Goal: Transaction & Acquisition: Purchase product/service

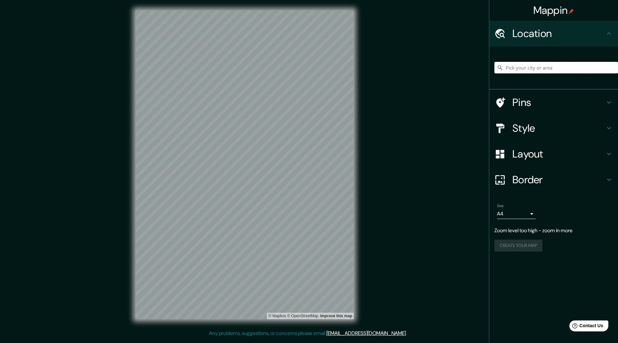
click at [530, 64] on input "Pick your city or area" at bounding box center [556, 68] width 124 height 12
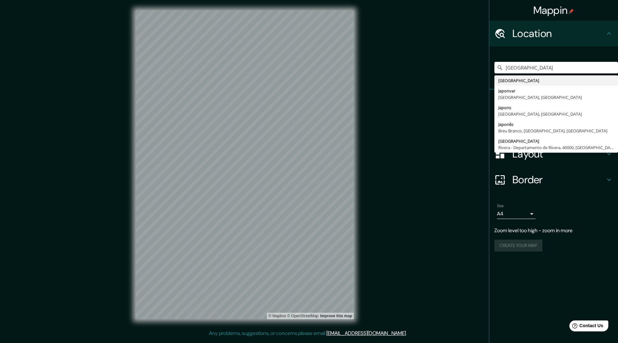
type input "[GEOGRAPHIC_DATA]"
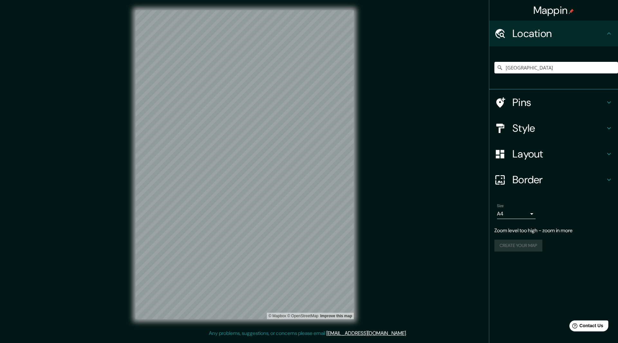
click at [403, 121] on div "Mappin Location Japón Japón Japonvar Minas Gerais, Brasil Japons Baja Austria, …" at bounding box center [309, 170] width 618 height 340
click at [542, 132] on h4 "Style" at bounding box center [558, 128] width 93 height 13
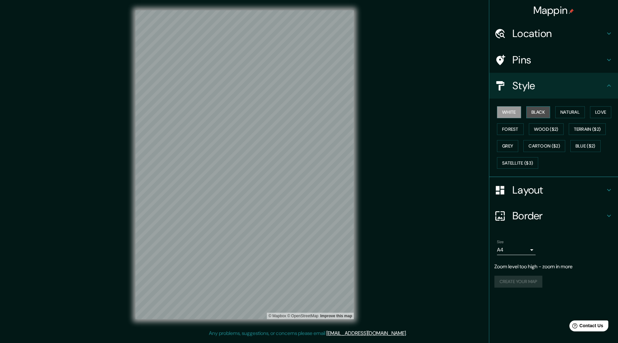
click at [541, 115] on button "Black" at bounding box center [538, 112] width 24 height 12
click at [517, 115] on button "White" at bounding box center [509, 112] width 24 height 12
drag, startPoint x: 356, startPoint y: 126, endPoint x: 364, endPoint y: 128, distance: 8.6
click at [379, 122] on div "Mappin Location [GEOGRAPHIC_DATA] [GEOGRAPHIC_DATA] [GEOGRAPHIC_DATA] [GEOGRAPH…" at bounding box center [309, 170] width 618 height 340
click at [537, 108] on button "Black" at bounding box center [538, 112] width 24 height 12
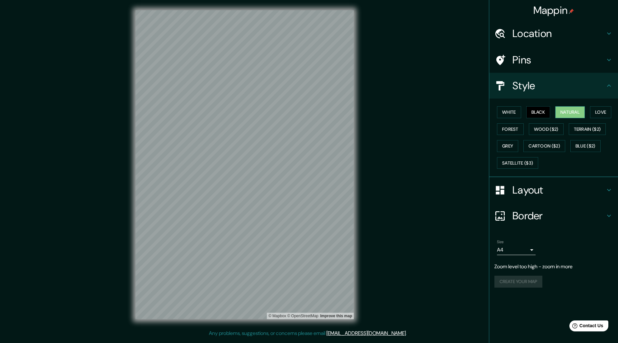
click at [567, 111] on button "Natural" at bounding box center [570, 112] width 30 height 12
click at [594, 111] on button "Love" at bounding box center [600, 112] width 21 height 12
click at [506, 127] on button "Forest" at bounding box center [510, 129] width 27 height 12
click at [505, 144] on button "Grey" at bounding box center [507, 146] width 21 height 12
click at [582, 127] on button "Terrain ($2)" at bounding box center [587, 129] width 37 height 12
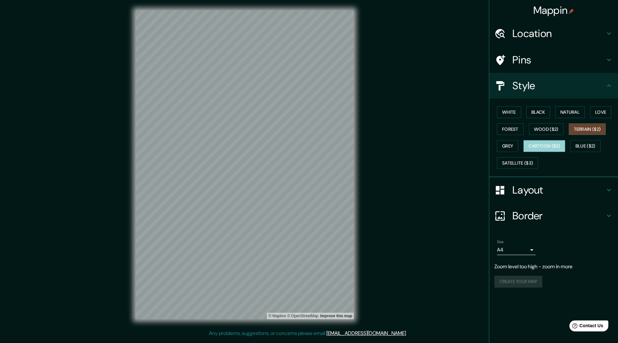
click at [554, 140] on button "Cartoon ($2)" at bounding box center [544, 146] width 42 height 12
click at [551, 135] on div "White Black Natural Love Forest Wood ($2) Terrain ($2) Grey Cartoon ($2) Blue (…" at bounding box center [556, 138] width 124 height 68
click at [513, 145] on button "Grey" at bounding box center [507, 146] width 21 height 12
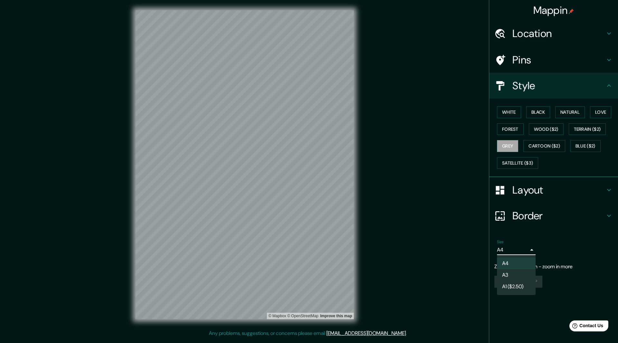
click at [530, 251] on body "Mappin Location Japón Japón Japonvar Minas Gerais, Brasil Japons Baja Austria, …" at bounding box center [309, 171] width 618 height 343
click at [519, 272] on li "A3" at bounding box center [516, 275] width 39 height 12
click at [529, 195] on h4 "Layout" at bounding box center [558, 189] width 93 height 13
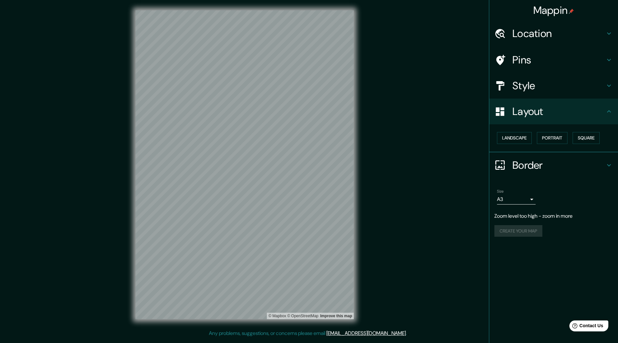
click at [530, 162] on h4 "Border" at bounding box center [558, 165] width 93 height 13
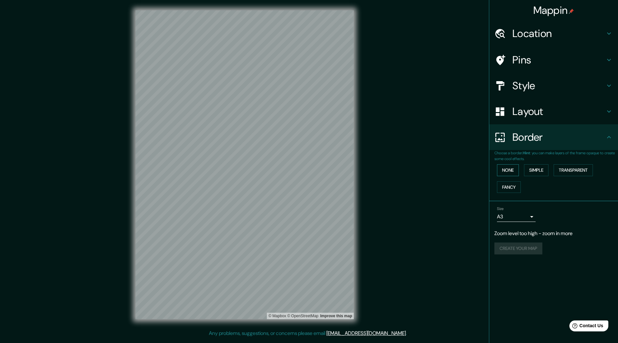
click at [513, 172] on button "None" at bounding box center [508, 170] width 22 height 12
click at [532, 168] on button "Simple" at bounding box center [536, 170] width 24 height 12
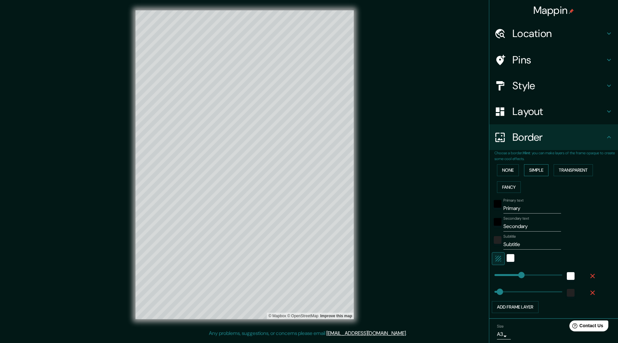
click at [528, 173] on button "Simple" at bounding box center [536, 170] width 24 height 12
type input "271"
type input "54"
click at [497, 169] on button "None" at bounding box center [508, 170] width 22 height 12
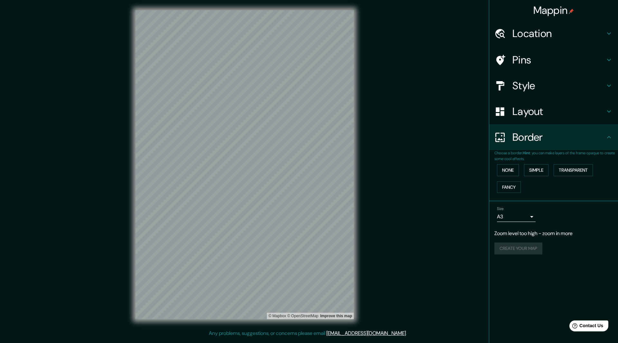
click at [532, 117] on h4 "Layout" at bounding box center [558, 111] width 93 height 13
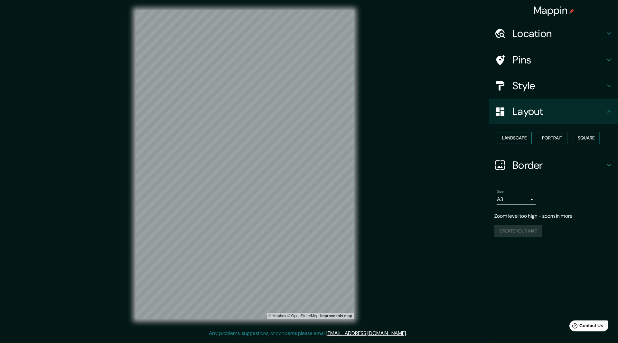
click at [527, 141] on button "Landscape" at bounding box center [514, 138] width 35 height 12
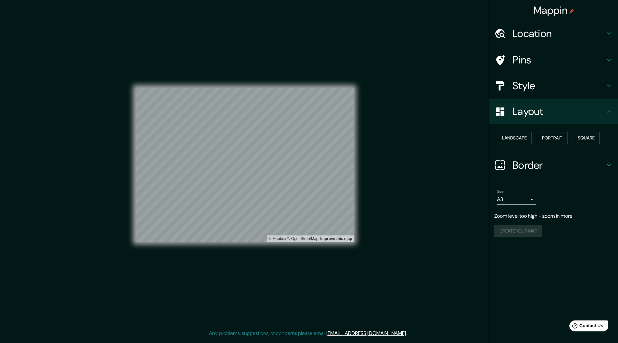
click at [543, 136] on button "Portrait" at bounding box center [552, 138] width 31 height 12
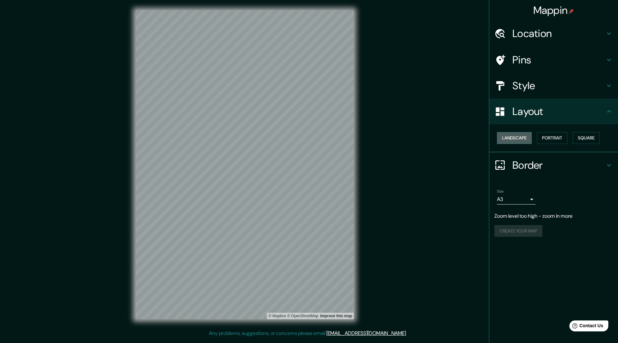
click at [527, 134] on button "Landscape" at bounding box center [514, 138] width 35 height 12
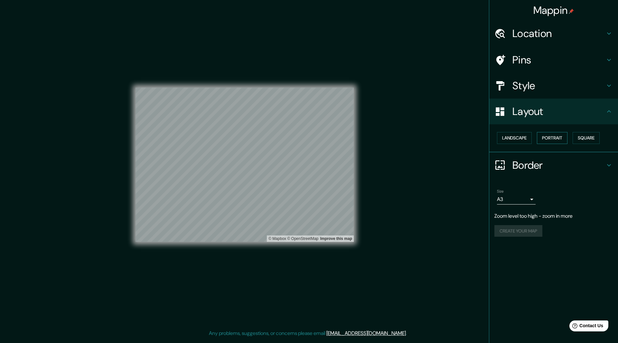
click at [542, 134] on button "Portrait" at bounding box center [552, 138] width 31 height 12
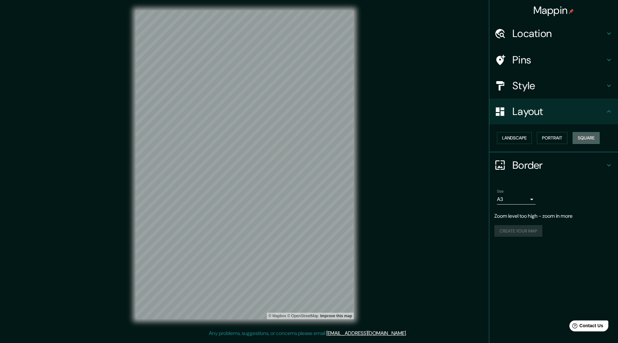
click at [591, 135] on button "Square" at bounding box center [586, 138] width 27 height 12
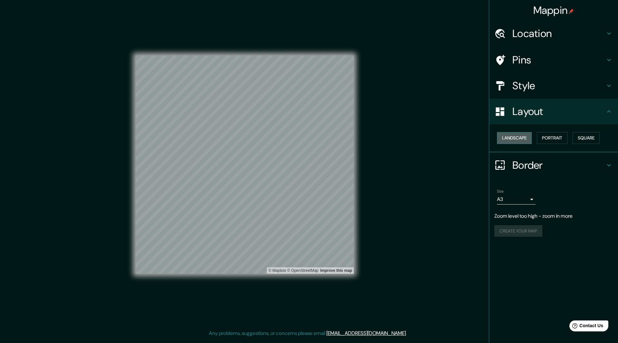
click at [524, 138] on button "Landscape" at bounding box center [514, 138] width 35 height 12
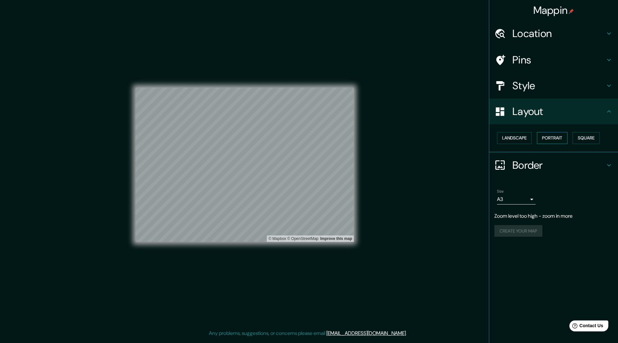
click at [548, 138] on button "Portrait" at bounding box center [552, 138] width 31 height 12
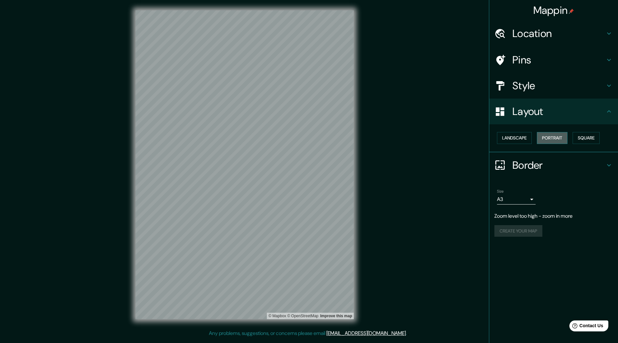
click at [546, 134] on button "Portrait" at bounding box center [552, 138] width 31 height 12
click at [527, 139] on button "Landscape" at bounding box center [514, 138] width 35 height 12
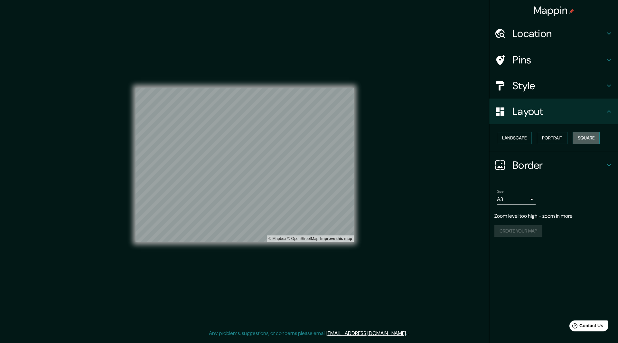
click at [589, 140] on button "Square" at bounding box center [586, 138] width 27 height 12
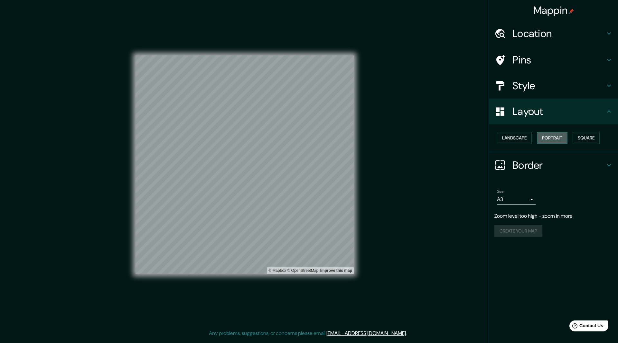
click at [552, 137] on button "Portrait" at bounding box center [552, 138] width 31 height 12
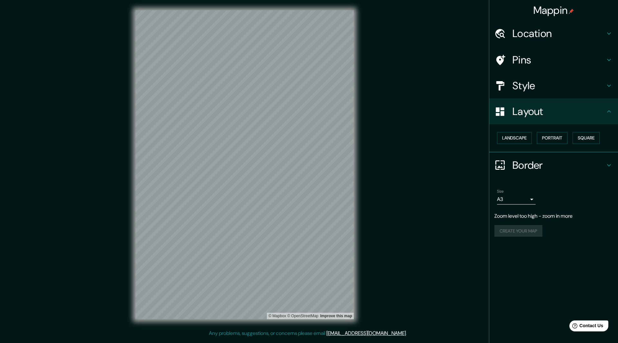
click at [533, 158] on div "Border" at bounding box center [553, 165] width 129 height 26
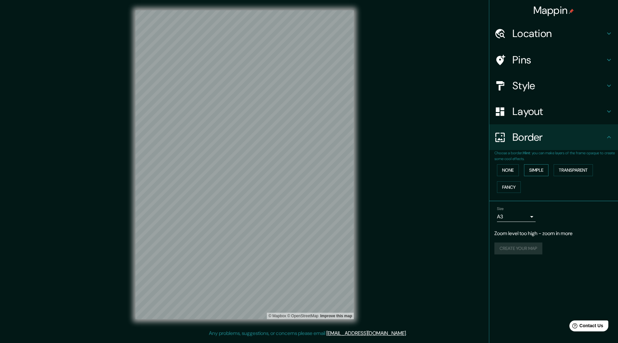
click at [535, 169] on button "Simple" at bounding box center [536, 170] width 24 height 12
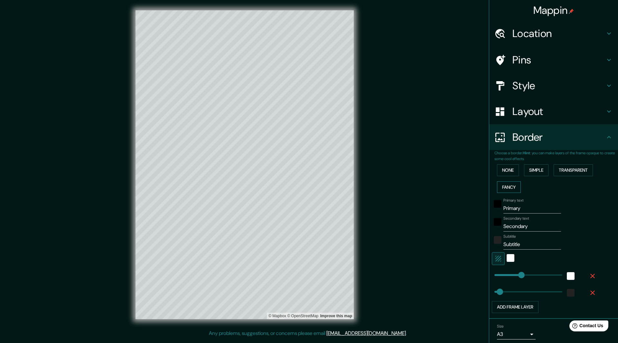
click at [514, 185] on button "Fancy" at bounding box center [509, 187] width 24 height 12
click at [566, 167] on button "Transparent" at bounding box center [573, 170] width 39 height 12
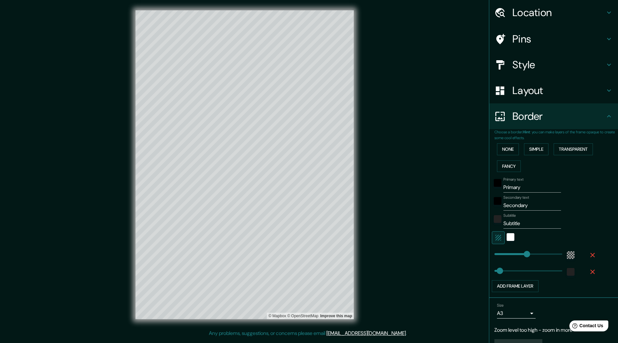
scroll to position [32, 0]
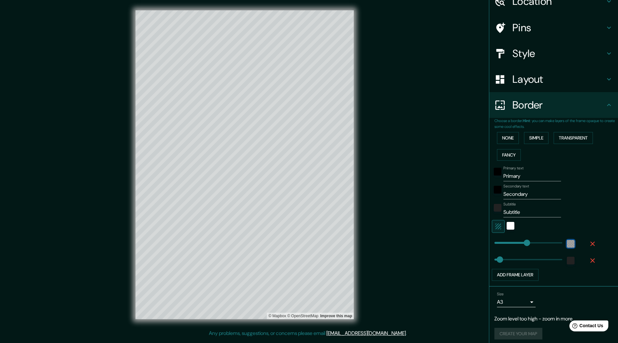
click at [568, 242] on div "color-55555544" at bounding box center [571, 244] width 8 height 8
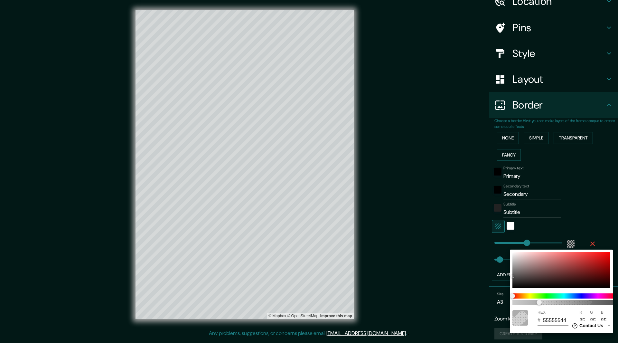
click at [538, 202] on div at bounding box center [309, 171] width 618 height 343
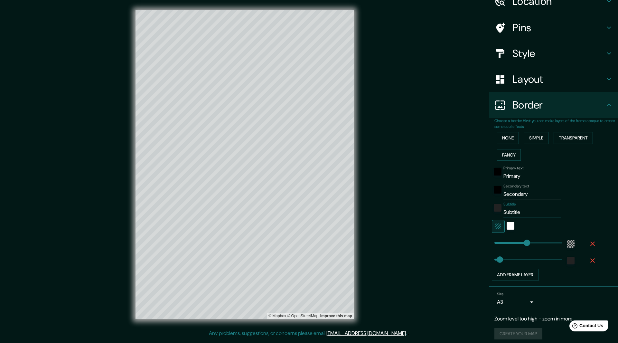
drag, startPoint x: 517, startPoint y: 216, endPoint x: 481, endPoint y: 219, distance: 35.2
click at [481, 219] on div "Mappin Location Japón Japón Japonvar Minas Gerais, Brasil Japons Baja Austria, …" at bounding box center [309, 170] width 618 height 340
type input "325"
type input "54"
drag, startPoint x: 525, startPoint y: 196, endPoint x: 477, endPoint y: 200, distance: 47.5
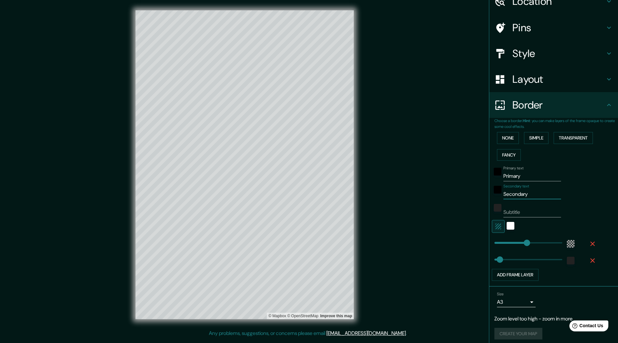
click at [477, 200] on div "Mappin Location Japón Japón Japonvar Minas Gerais, Brasil Japons Baja Austria, …" at bounding box center [309, 170] width 618 height 340
type input "325"
type input "54"
drag, startPoint x: 524, startPoint y: 175, endPoint x: 462, endPoint y: 180, distance: 62.0
click at [462, 180] on div "Mappin Location Japón Japón Japonvar Minas Gerais, Brasil Japons Baja Austria, …" at bounding box center [309, 170] width 618 height 340
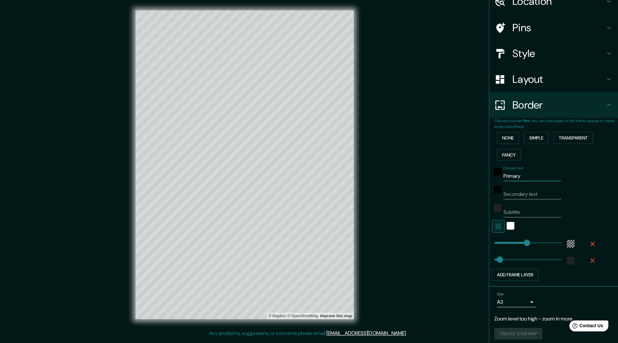
type input "325"
type input "54"
click at [575, 170] on div "Primary text" at bounding box center [545, 173] width 106 height 15
type input "0"
drag, startPoint x: 521, startPoint y: 242, endPoint x: 487, endPoint y: 246, distance: 35.0
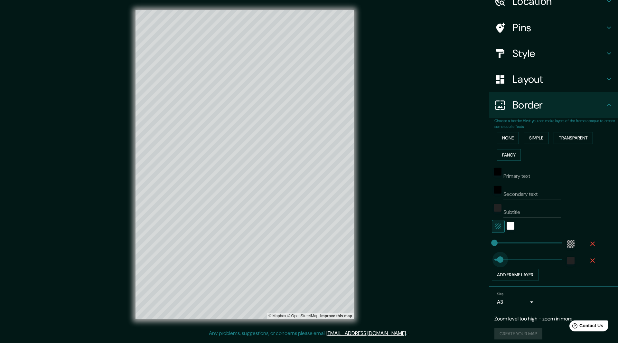
type input "19"
drag, startPoint x: 495, startPoint y: 259, endPoint x: 489, endPoint y: 262, distance: 7.2
type input "39"
click at [510, 176] on input "Primary text" at bounding box center [532, 176] width 58 height 10
type input "y"
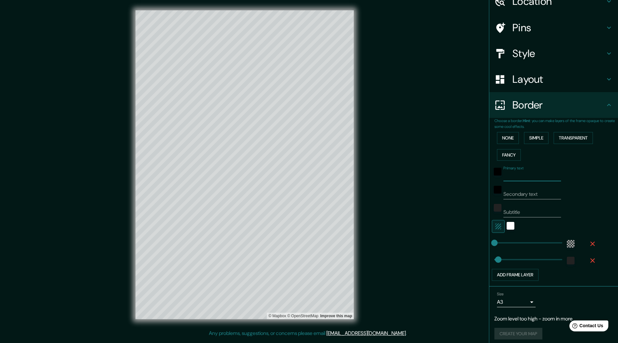
click at [505, 137] on button "None" at bounding box center [508, 138] width 22 height 12
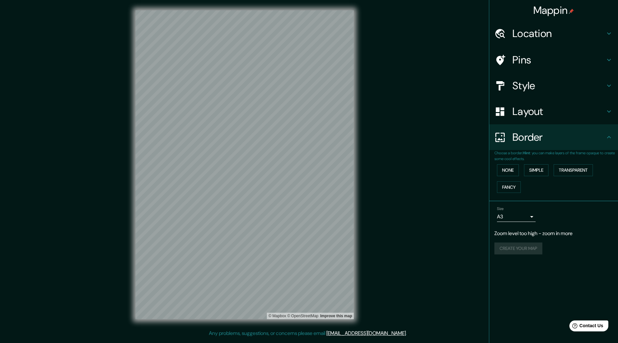
scroll to position [0, 0]
click at [522, 246] on div "Create your map" at bounding box center [553, 248] width 118 height 12
click at [523, 243] on div "Create your map" at bounding box center [553, 248] width 118 height 12
click at [546, 233] on p "Zoom level too high - zoom in more" at bounding box center [553, 233] width 118 height 8
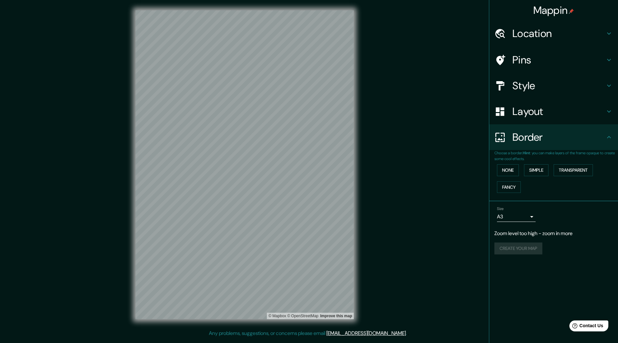
click at [568, 219] on div "Size A3 single" at bounding box center [553, 214] width 118 height 21
click at [521, 216] on body "Mappin Location Japón Japón Japonvar Minas Gerais, Brasil Japons Baja Austria, …" at bounding box center [309, 171] width 618 height 343
click at [516, 230] on li "A4" at bounding box center [516, 230] width 39 height 12
click at [528, 215] on body "Mappin Location Japón Japón Japonvar Minas Gerais, Brasil Japons Baja Austria, …" at bounding box center [309, 171] width 618 height 343
click at [513, 238] on li "A3" at bounding box center [516, 242] width 39 height 12
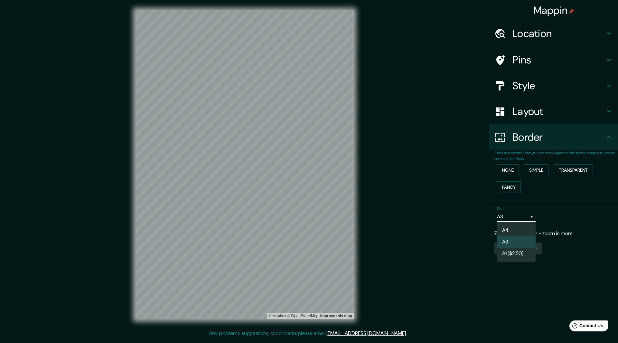
click at [553, 240] on div at bounding box center [309, 171] width 618 height 343
click at [533, 251] on div "Create your map" at bounding box center [553, 248] width 118 height 12
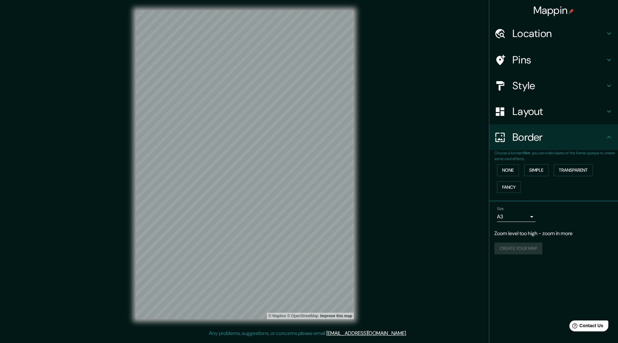
click at [533, 251] on div "Create your map" at bounding box center [553, 248] width 118 height 12
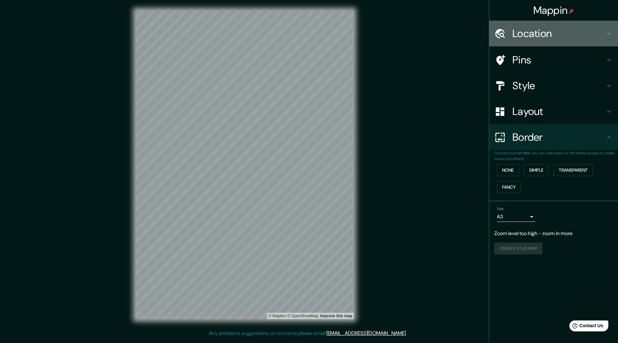
click at [533, 38] on h4 "Location" at bounding box center [558, 33] width 93 height 13
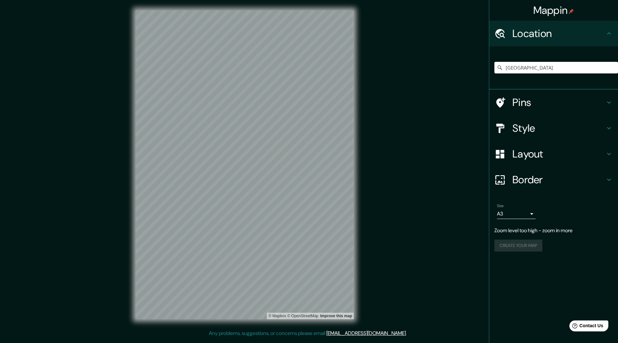
click at [523, 240] on div "Create your map" at bounding box center [553, 245] width 118 height 12
drag, startPoint x: 523, startPoint y: 240, endPoint x: 523, endPoint y: 247, distance: 6.1
click at [523, 242] on div "Create your map" at bounding box center [553, 245] width 118 height 12
click at [523, 247] on div "Create your map" at bounding box center [553, 245] width 118 height 12
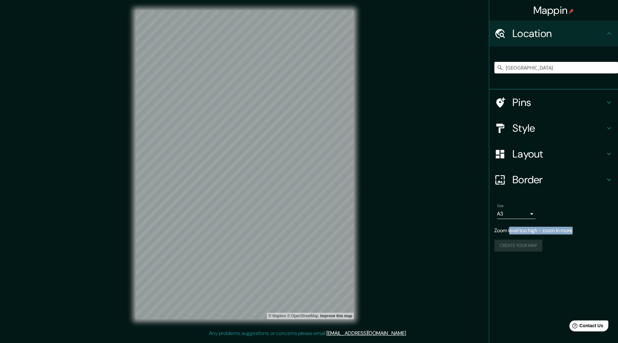
drag, startPoint x: 510, startPoint y: 230, endPoint x: 581, endPoint y: 226, distance: 70.9
click at [581, 226] on div "Size A3 single Zoom level too high - zoom in more Create your map" at bounding box center [553, 229] width 118 height 56
click at [583, 247] on div "Create your map" at bounding box center [553, 245] width 118 height 12
click at [511, 212] on body "Mappin Location Japón Japón Japonvar Minas Gerais, Brasil Japons Baja Austria, …" at bounding box center [309, 171] width 618 height 343
click at [509, 229] on li "A4" at bounding box center [516, 227] width 39 height 12
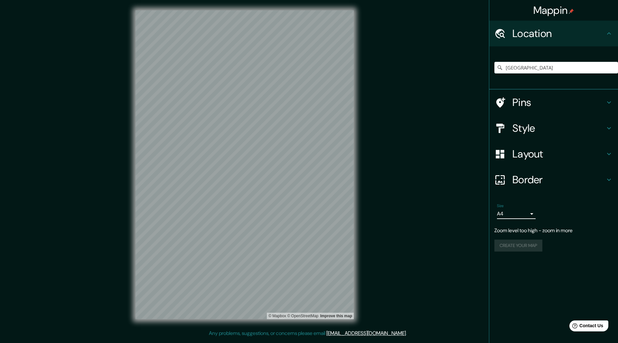
click at [514, 214] on body "Mappin Location Japón Japón Japonvar Minas Gerais, Brasil Japons Baja Austria, …" at bounding box center [309, 171] width 618 height 343
click at [511, 237] on li "A3" at bounding box center [516, 239] width 39 height 12
click at [532, 245] on div "Create your map" at bounding box center [553, 245] width 118 height 12
click at [533, 245] on div "Create your map" at bounding box center [553, 245] width 118 height 12
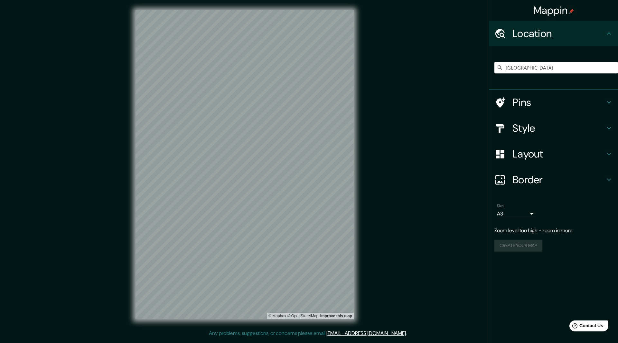
click at [533, 245] on div "Create your map" at bounding box center [553, 245] width 118 height 12
click at [545, 39] on h4 "Location" at bounding box center [558, 33] width 93 height 13
click at [559, 70] on input "Pick your city or area" at bounding box center [556, 68] width 124 height 12
type input "[GEOGRAPHIC_DATA]"
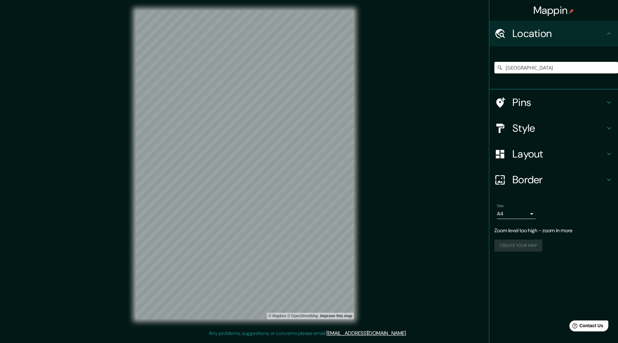
click at [584, 107] on h4 "Pins" at bounding box center [558, 102] width 93 height 13
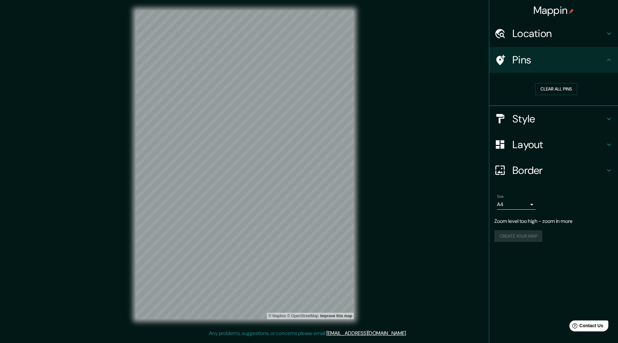
click at [545, 126] on div "Style" at bounding box center [553, 119] width 129 height 26
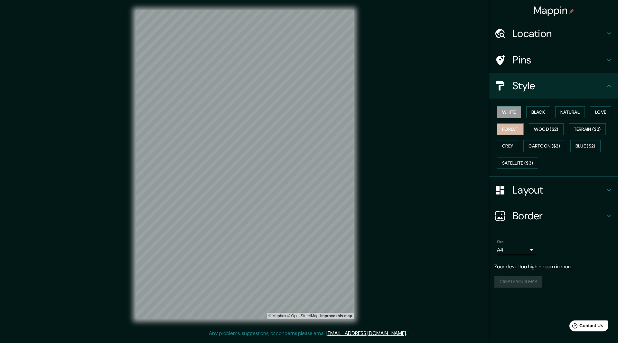
click at [514, 129] on button "Forest" at bounding box center [510, 129] width 27 height 12
click at [508, 143] on button "Grey" at bounding box center [507, 146] width 21 height 12
click at [508, 116] on button "White" at bounding box center [509, 112] width 24 height 12
click at [508, 144] on button "Grey" at bounding box center [507, 146] width 21 height 12
click at [520, 250] on body "Mappin Location [GEOGRAPHIC_DATA] [GEOGRAPHIC_DATA] [GEOGRAPHIC_DATA] [GEOGRAPH…" at bounding box center [309, 171] width 618 height 343
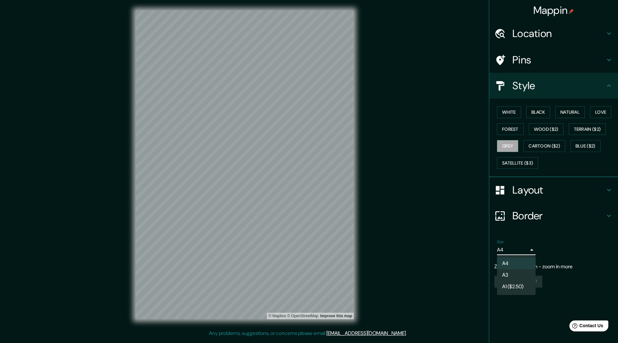
click at [506, 273] on li "A3" at bounding box center [516, 275] width 39 height 12
click at [514, 255] on div "Size A3 single" at bounding box center [553, 247] width 118 height 21
click at [525, 285] on div "Create your map" at bounding box center [553, 281] width 118 height 12
click at [525, 284] on div "Create your map" at bounding box center [553, 281] width 118 height 12
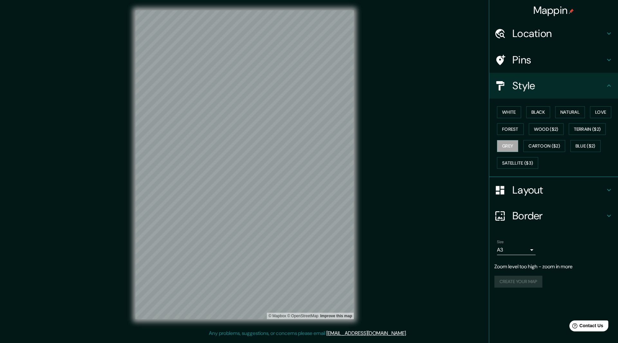
click at [525, 284] on div "Create your map" at bounding box center [553, 281] width 118 height 12
click at [525, 283] on div "Create your map" at bounding box center [553, 281] width 118 height 12
drag, startPoint x: 525, startPoint y: 283, endPoint x: 532, endPoint y: 278, distance: 8.6
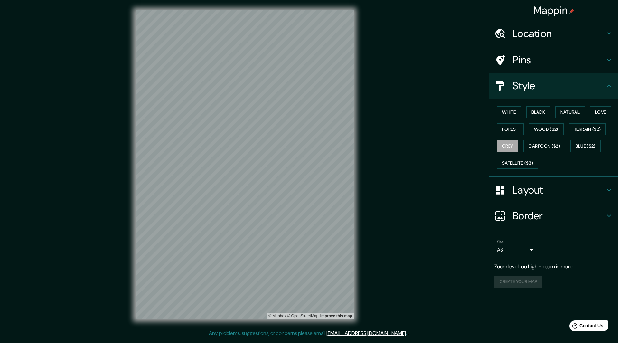
click at [526, 282] on div "Create your map" at bounding box center [553, 281] width 118 height 12
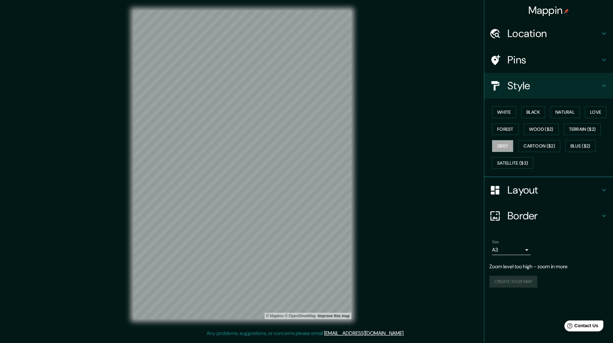
click at [460, 92] on div "Mappin Location [GEOGRAPHIC_DATA] [GEOGRAPHIC_DATA] [GEOGRAPHIC_DATA] [GEOGRAPH…" at bounding box center [306, 170] width 613 height 340
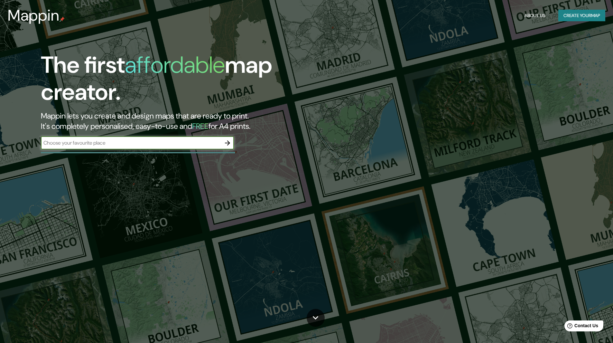
drag, startPoint x: 78, startPoint y: 142, endPoint x: 73, endPoint y: 142, distance: 4.5
click at [78, 142] on input "text" at bounding box center [131, 142] width 180 height 7
type input "[GEOGRAPHIC_DATA]"
click at [228, 139] on icon "button" at bounding box center [228, 143] width 8 height 8
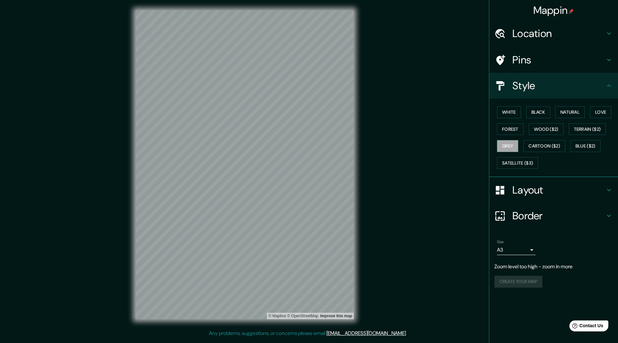
click at [79, 161] on div "Mappin Location Pins Style White Black Natural Love Forest Wood ($2) Terrain ($…" at bounding box center [309, 170] width 618 height 340
click at [95, 151] on div "Mappin Location Pins Style White Black Natural Love Forest Wood ($2) Terrain ($…" at bounding box center [309, 170] width 618 height 340
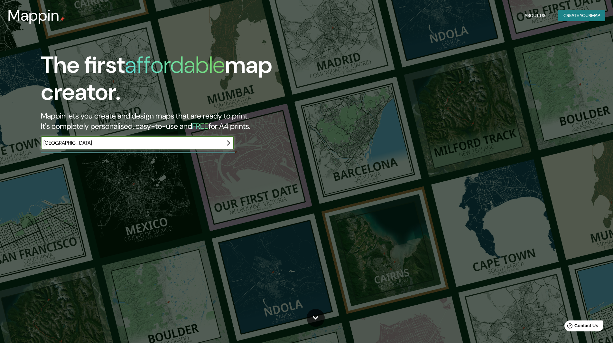
type input "[GEOGRAPHIC_DATA]"
click at [225, 144] on icon "button" at bounding box center [228, 143] width 8 height 8
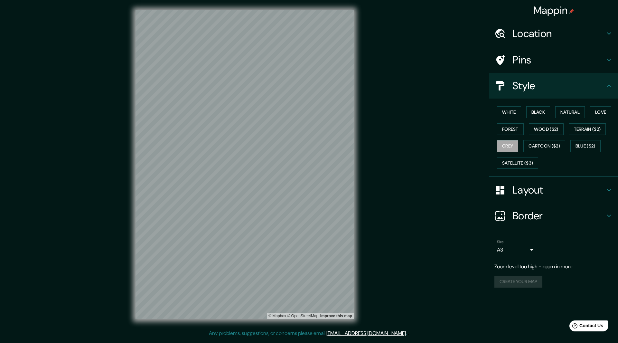
click at [524, 247] on body "Mappin Location Pins Style White Black Natural Love Forest Wood ($2) Terrain ($…" at bounding box center [309, 171] width 618 height 343
click at [507, 263] on li "A4" at bounding box center [516, 263] width 39 height 12
click at [508, 252] on body "Mappin Location Pins Style White Black Natural Love Forest Wood ($2) Terrain ($…" at bounding box center [309, 171] width 618 height 343
click at [507, 276] on li "A3" at bounding box center [516, 275] width 39 height 12
type input "a4"
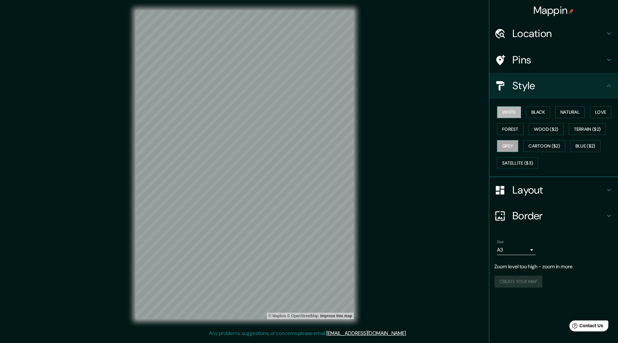
click at [512, 117] on button "White" at bounding box center [509, 112] width 24 height 12
click at [526, 247] on body "Mappin Location Pins Style White Black Natural Love Forest Wood ($2) Terrain ($…" at bounding box center [309, 171] width 618 height 343
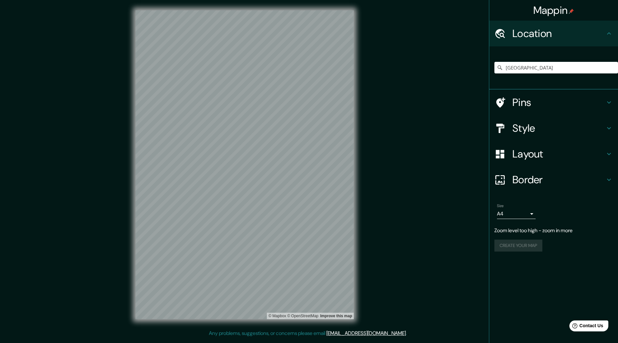
drag, startPoint x: 530, startPoint y: 68, endPoint x: 468, endPoint y: 70, distance: 61.8
click at [468, 70] on div "Mappin Location [GEOGRAPHIC_DATA] [GEOGRAPHIC_DATA] [GEOGRAPHIC_DATA] [GEOGRAPH…" at bounding box center [309, 170] width 618 height 340
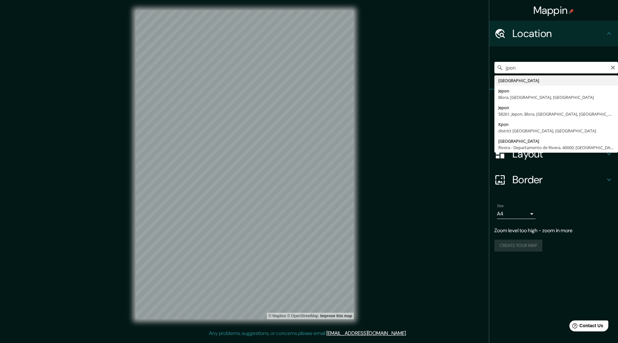
type input "[GEOGRAPHIC_DATA]"
